Goal: Find specific fact: Find specific fact

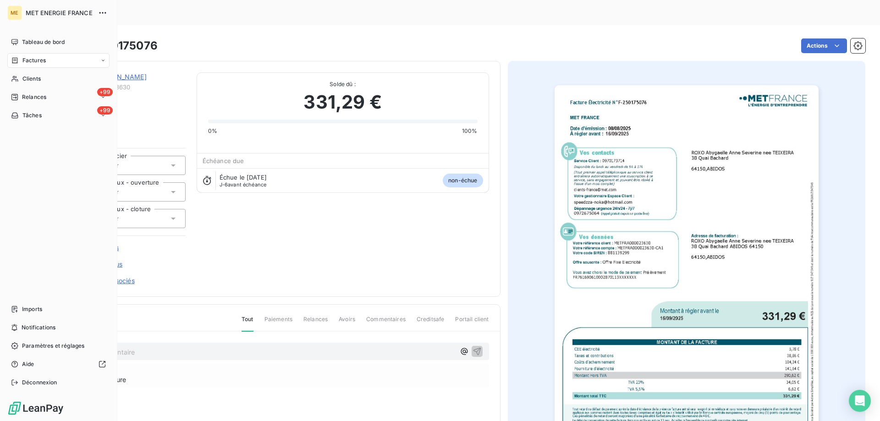
click at [41, 58] on span "Factures" at bounding box center [33, 60] width 23 height 8
click at [18, 61] on icon at bounding box center [15, 60] width 8 height 7
drag, startPoint x: 23, startPoint y: 66, endPoint x: 27, endPoint y: 62, distance: 5.2
click at [27, 63] on div "Factures" at bounding box center [58, 60] width 102 height 15
click at [27, 62] on span "Factures" at bounding box center [33, 60] width 23 height 8
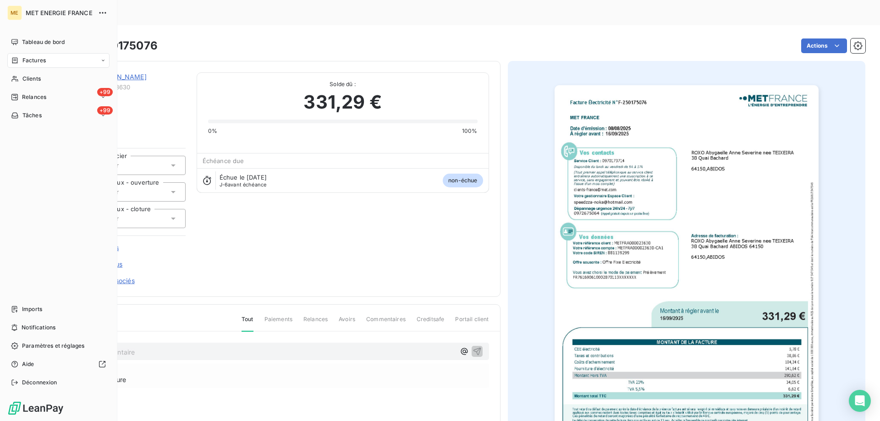
click at [36, 60] on span "Factures" at bounding box center [33, 60] width 23 height 8
drag, startPoint x: 41, startPoint y: 124, endPoint x: 42, endPoint y: 118, distance: 6.5
click at [41, 120] on nav "Tableau de bord Factures Factures Avoirs Clients +99 Relances +99 Tâches" at bounding box center [58, 97] width 102 height 125
click at [41, 117] on div "Clients" at bounding box center [58, 115] width 102 height 15
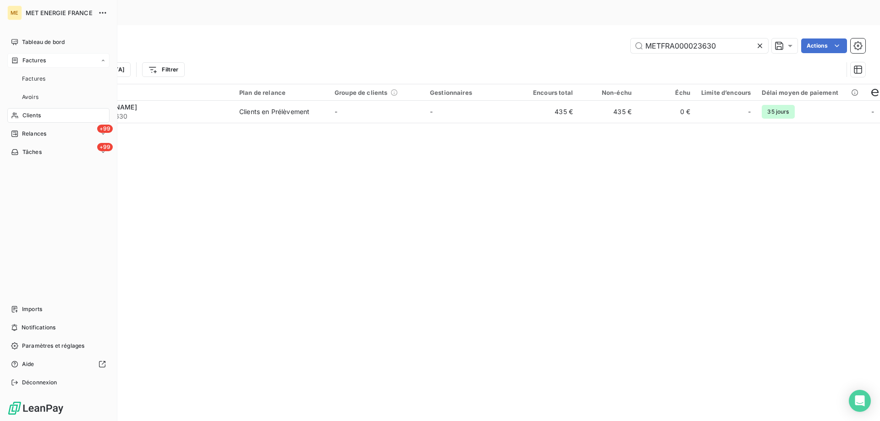
click at [27, 59] on span "Factures" at bounding box center [33, 60] width 23 height 8
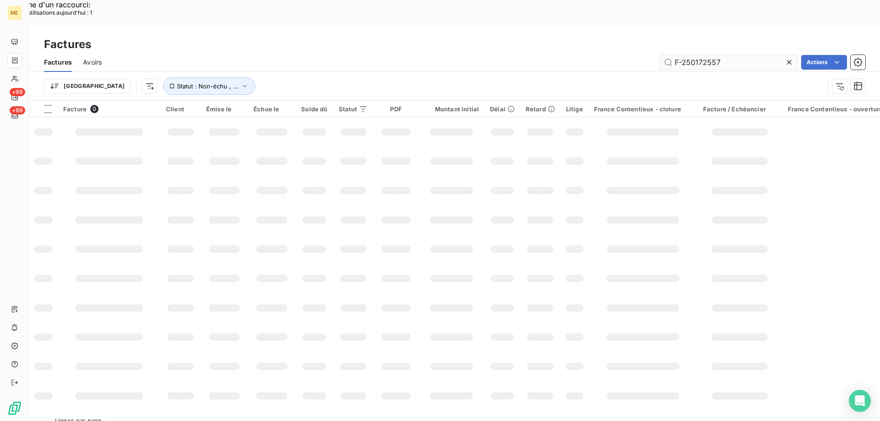
click at [727, 55] on input "F-250172557" at bounding box center [728, 62] width 137 height 15
type input "000091451"
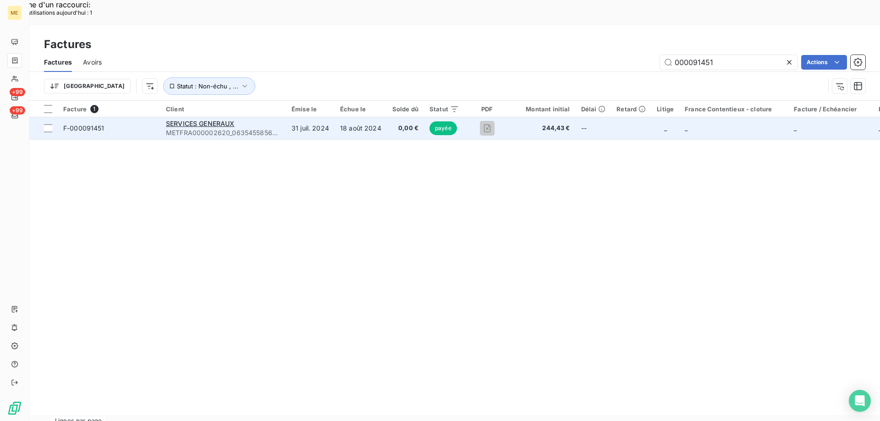
click at [115, 124] on span "F-000091451" at bounding box center [109, 128] width 92 height 9
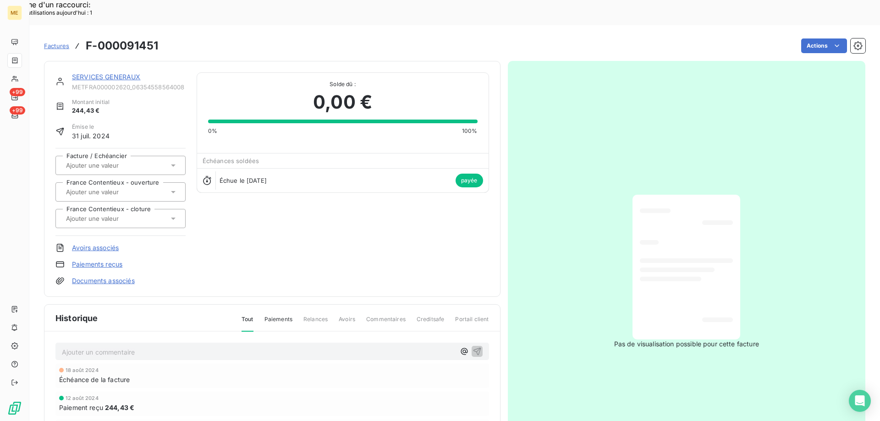
click at [121, 73] on link "SERVICES GENERAUX" at bounding box center [106, 77] width 69 height 8
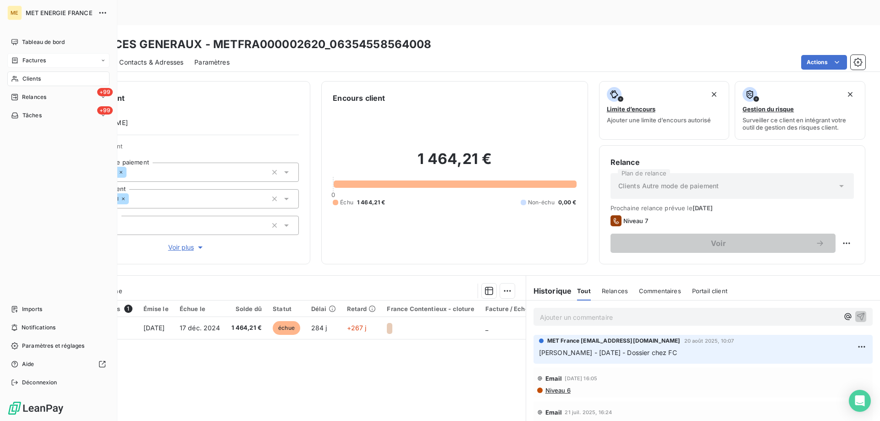
click at [18, 55] on div "Factures" at bounding box center [58, 60] width 102 height 15
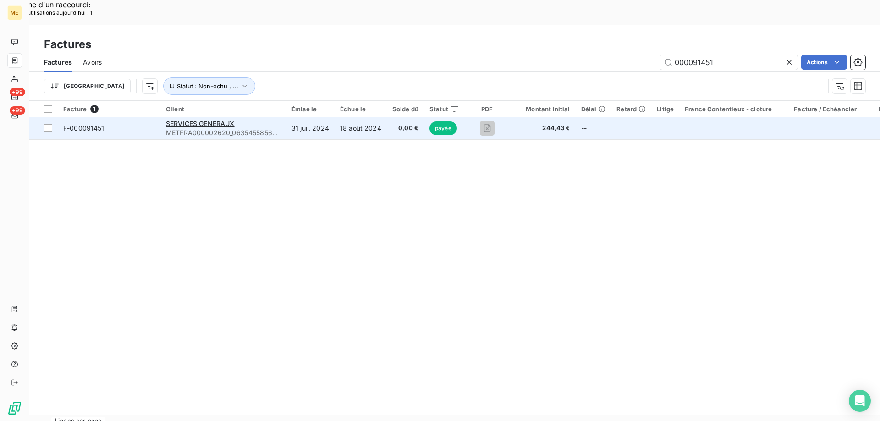
click at [142, 117] on td "F-000091451" at bounding box center [109, 128] width 103 height 22
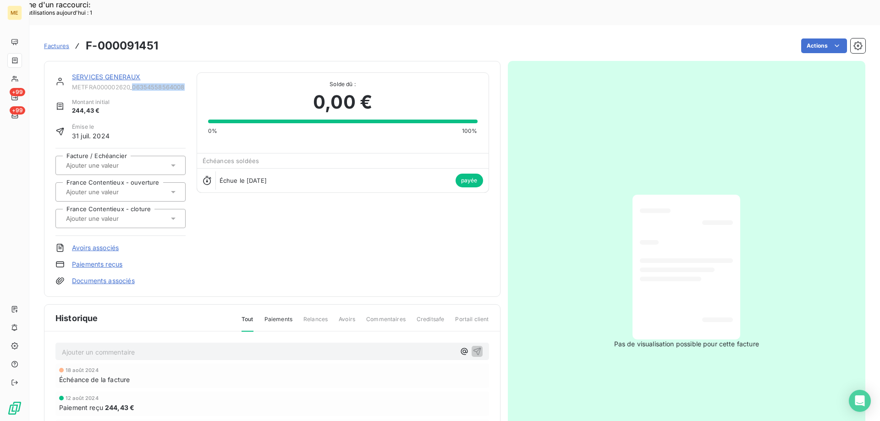
copy span "06354558564008"
drag, startPoint x: 133, startPoint y: 62, endPoint x: 186, endPoint y: 63, distance: 52.7
click at [186, 72] on div "SERVICES GENERAUX METFRA000002620_06354558564008 Montant initial 244,43 € Émise…" at bounding box center [271, 178] width 433 height 213
click at [104, 73] on link "SERVICES GENERAUX" at bounding box center [106, 77] width 69 height 8
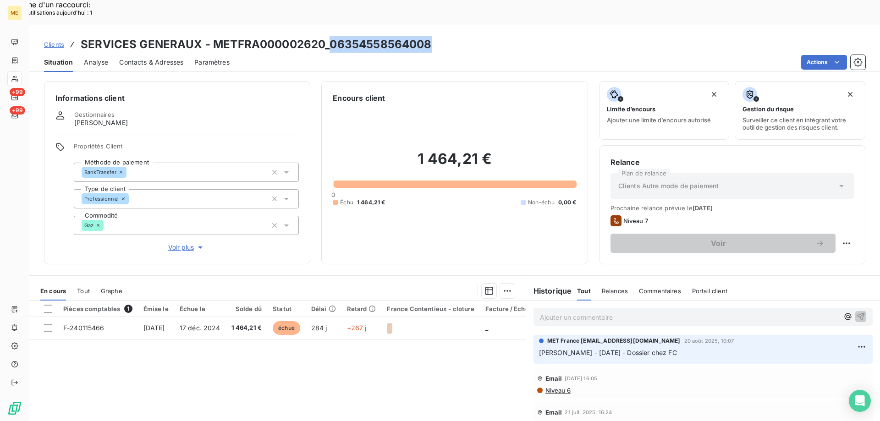
copy h3 "06354558564008"
drag, startPoint x: 423, startPoint y: 23, endPoint x: 507, endPoint y: 64, distance: 92.8
click at [328, 36] on div "Clients SERVICES GENERAUX - METFRA000002620_06354558564008" at bounding box center [454, 44] width 850 height 16
copy h2 "1 464,21 €"
drag, startPoint x: 508, startPoint y: 126, endPoint x: 415, endPoint y: 141, distance: 93.7
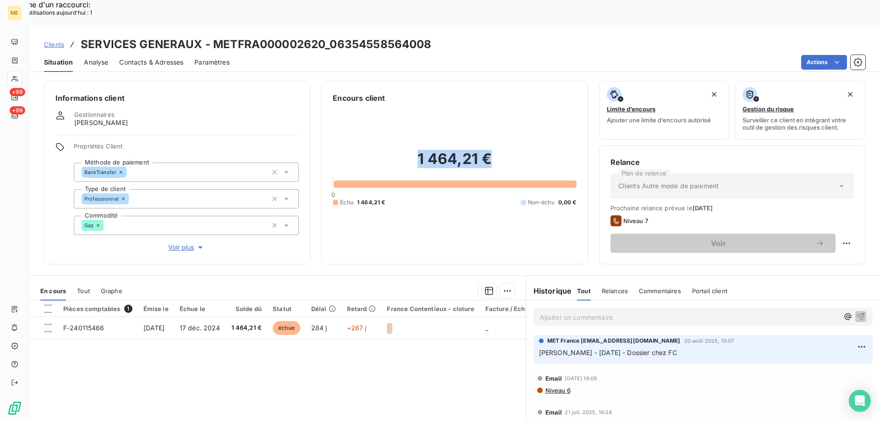
click at [415, 150] on h2 "1 464,21 €" at bounding box center [454, 163] width 243 height 27
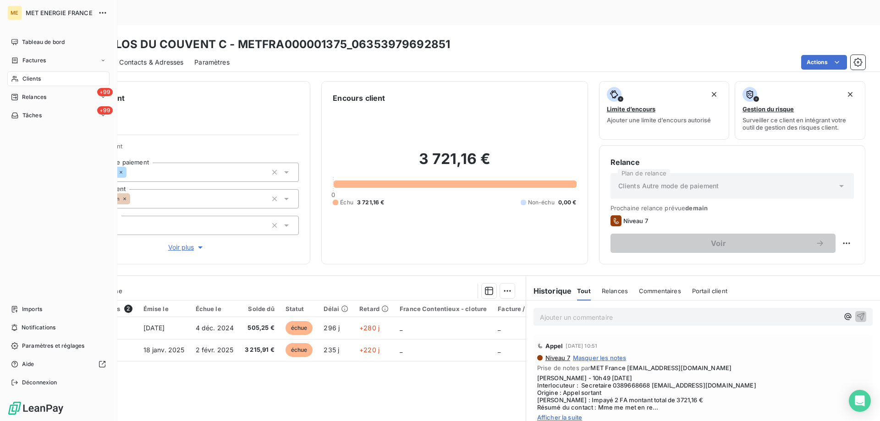
click at [30, 81] on span "Clients" at bounding box center [31, 79] width 18 height 8
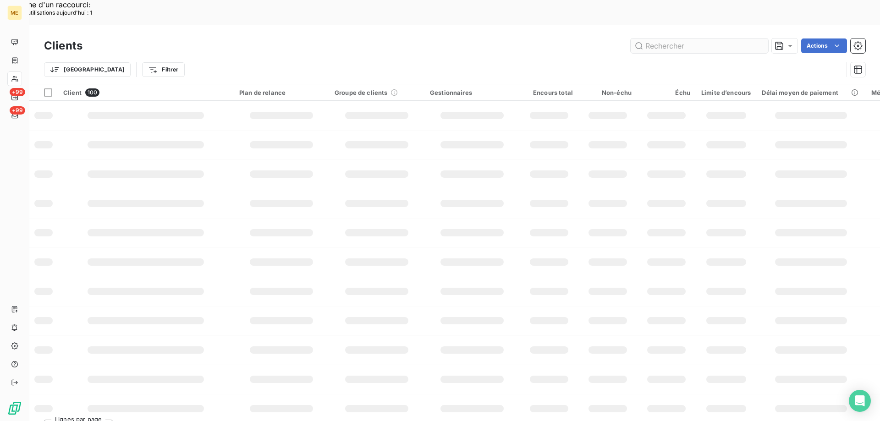
click at [676, 38] on input "text" at bounding box center [698, 45] width 137 height 15
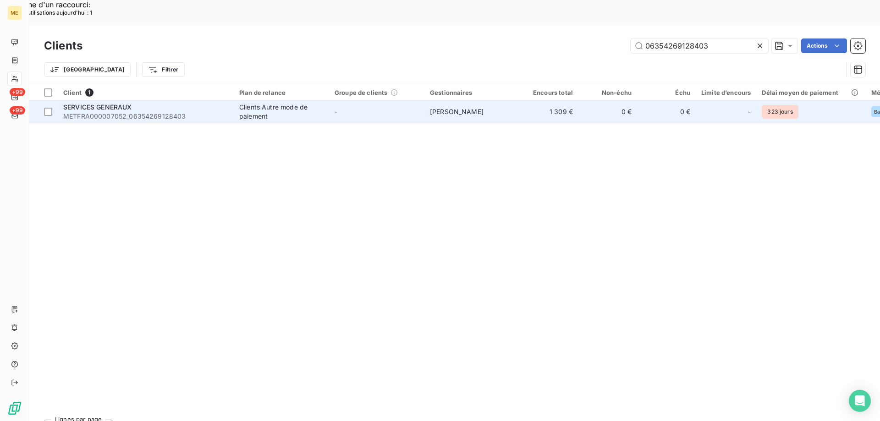
type input "06354269128403"
click at [112, 112] on span "METFRA000007052_06354269128403" at bounding box center [145, 116] width 165 height 9
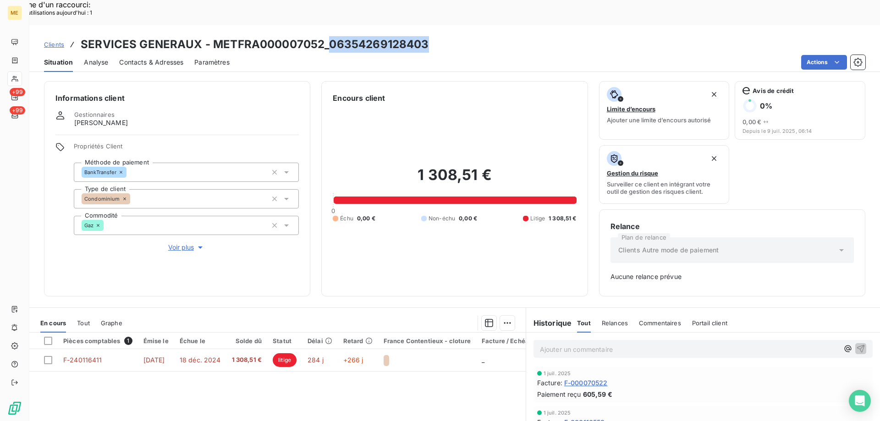
copy h3 "06354269128403"
drag, startPoint x: 426, startPoint y: 17, endPoint x: 330, endPoint y: 22, distance: 95.9
click at [329, 36] on div "Clients SERVICES GENERAUX - METFRA000007052_06354269128403" at bounding box center [454, 44] width 850 height 16
copy h2 "1 308,51 €"
drag, startPoint x: 499, startPoint y: 145, endPoint x: 396, endPoint y: 151, distance: 102.8
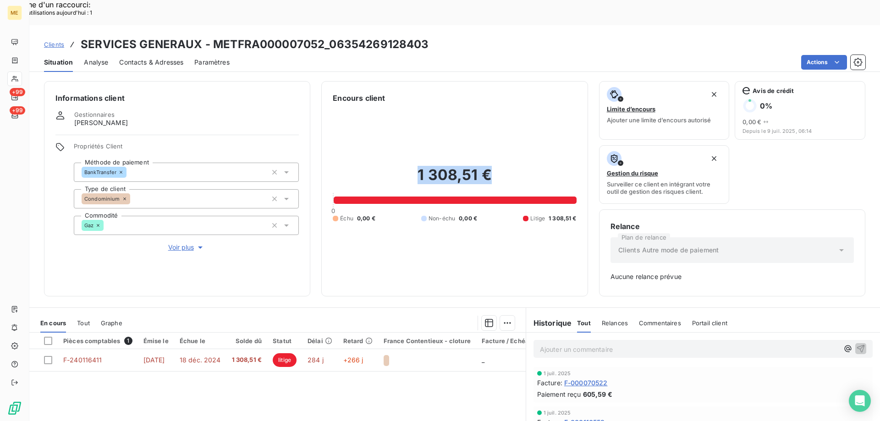
click at [393, 166] on h2 "1 308,51 €" at bounding box center [454, 179] width 243 height 27
